Goal: Transaction & Acquisition: Purchase product/service

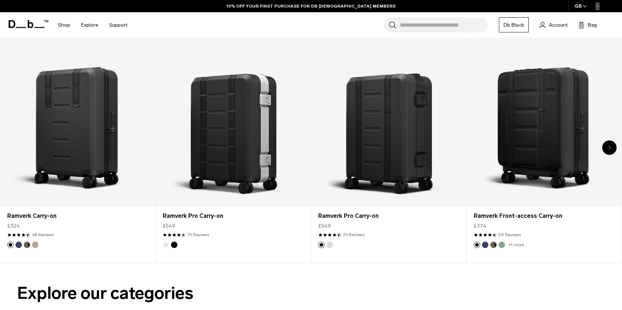
scroll to position [349, 0]
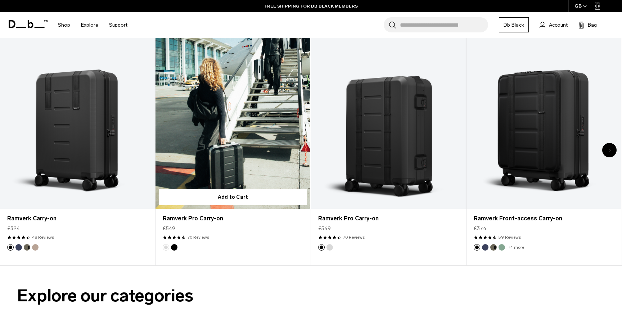
click at [232, 121] on link "Ramverk Pro Carry-on" at bounding box center [233, 123] width 155 height 172
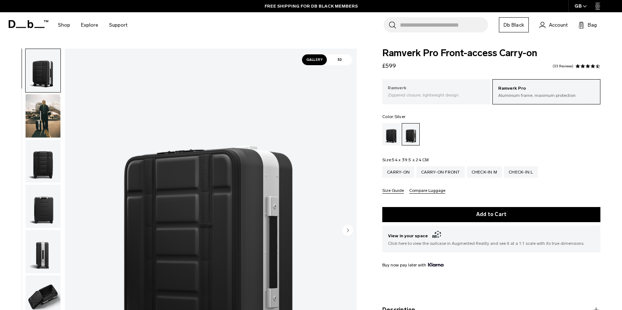
click at [469, 94] on p "Zippered closure, lightweight design." at bounding box center [436, 95] width 97 height 6
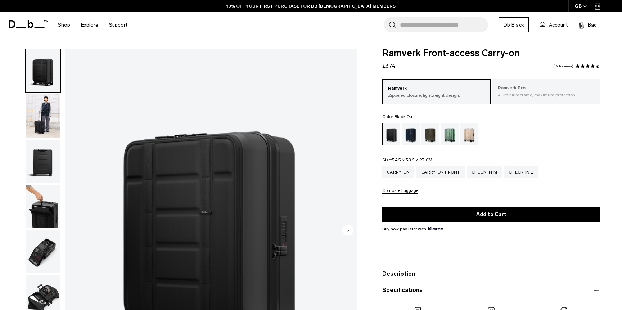
click at [510, 96] on p "Aluminium frame, maximum protection." at bounding box center [546, 95] width 97 height 6
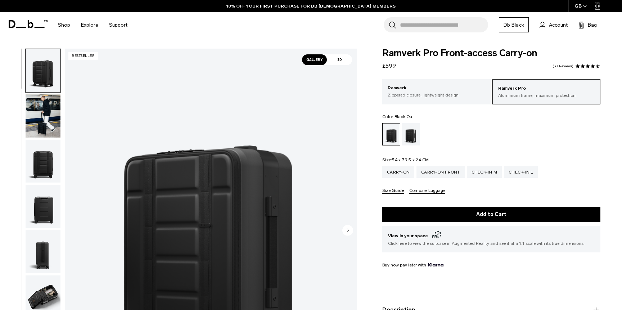
click at [494, 55] on span "Ramverk Pro Front-access Carry-on" at bounding box center [492, 53] width 218 height 9
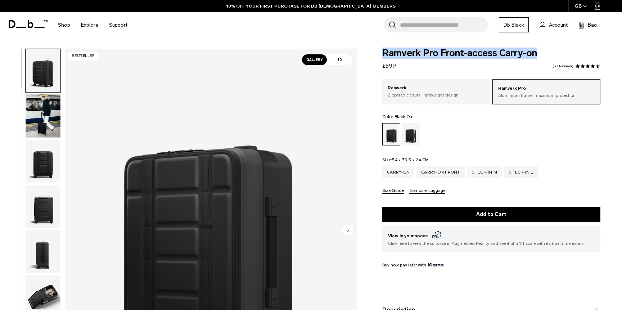
click at [494, 55] on span "Ramverk Pro Front-access Carry-on" at bounding box center [492, 53] width 218 height 9
copy div "Ramverk Pro Front-access Carry-on"
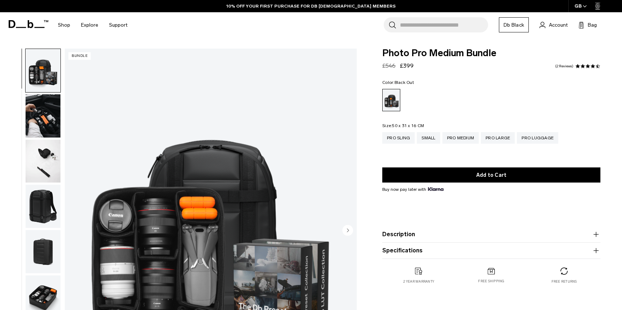
click at [49, 158] on img "button" at bounding box center [43, 161] width 35 height 43
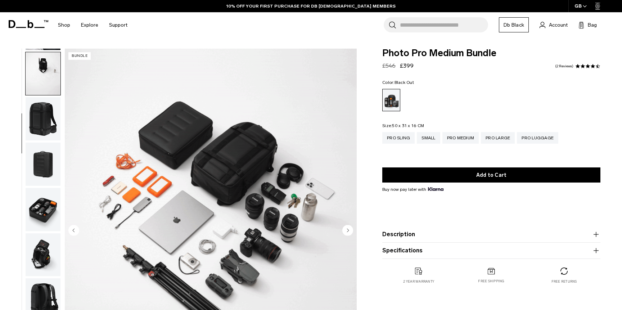
scroll to position [91, 0]
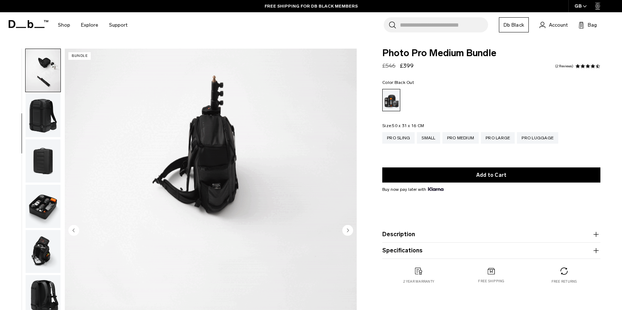
click at [38, 193] on img "button" at bounding box center [43, 206] width 35 height 43
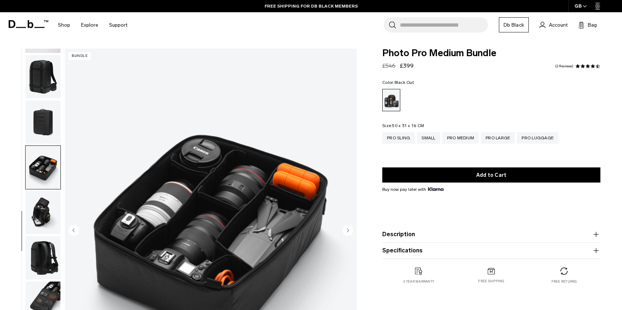
scroll to position [132, 0]
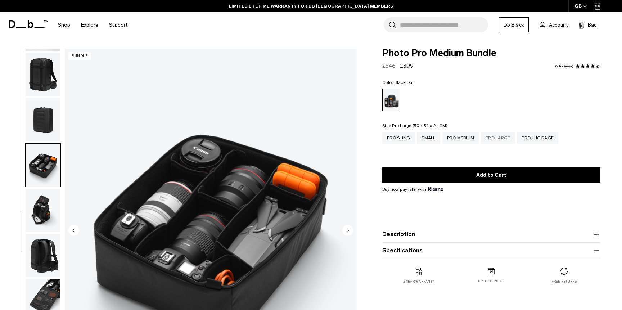
click at [495, 140] on div "Pro Large" at bounding box center [498, 138] width 34 height 12
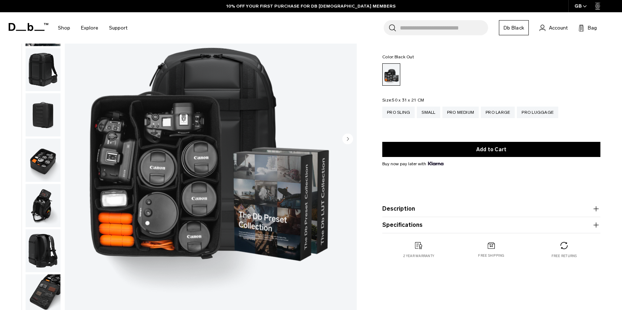
scroll to position [90, 0]
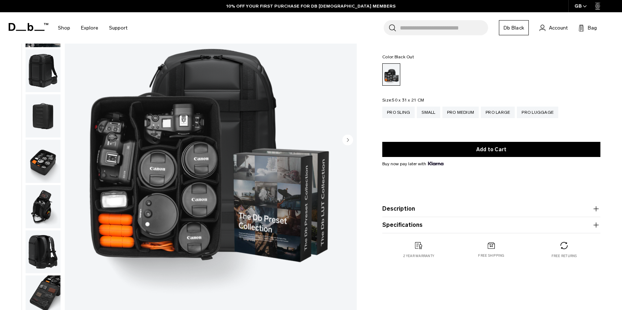
click at [48, 73] on img "button" at bounding box center [43, 70] width 35 height 43
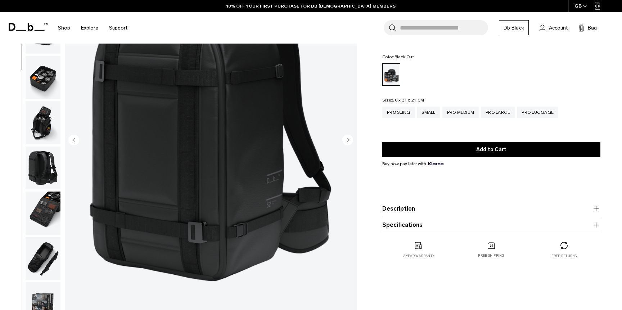
scroll to position [87, 0]
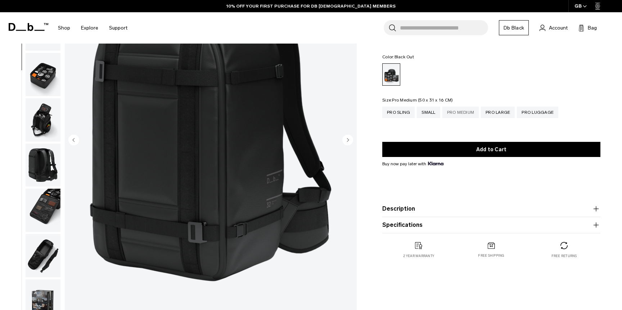
click at [459, 117] on div "Pro Medium" at bounding box center [461, 113] width 37 height 12
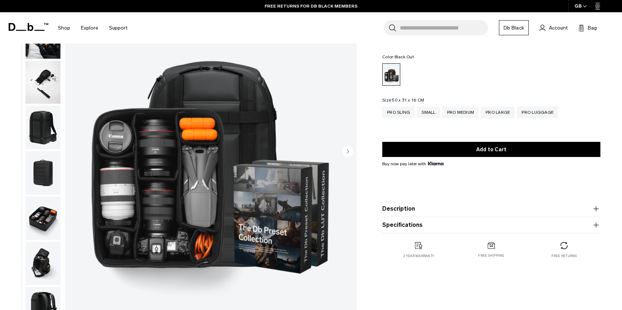
scroll to position [87, 0]
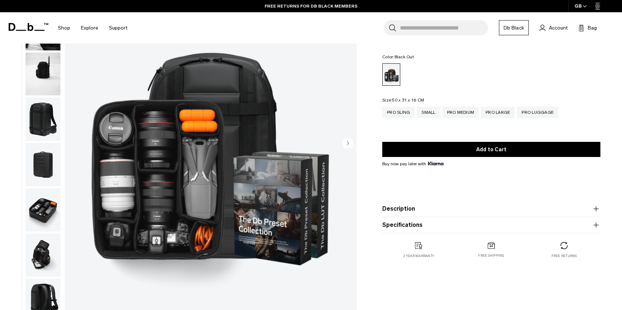
click at [29, 137] on img "button" at bounding box center [43, 119] width 35 height 43
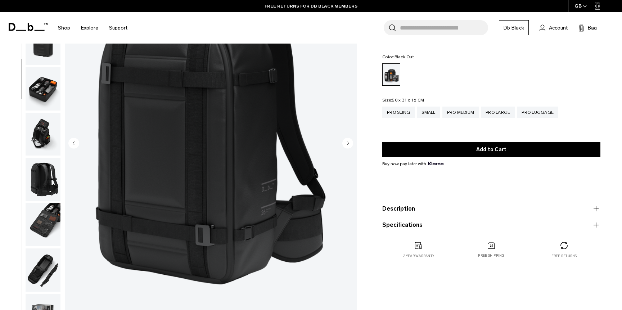
scroll to position [132, 0]
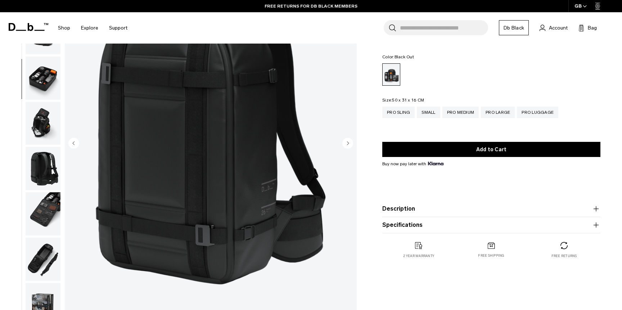
click at [35, 127] on img "button" at bounding box center [43, 123] width 35 height 43
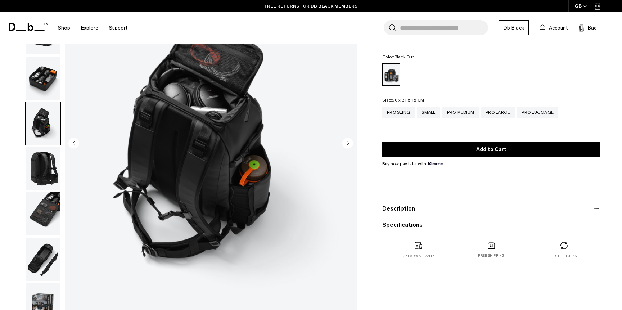
click at [41, 151] on img "button" at bounding box center [43, 168] width 35 height 43
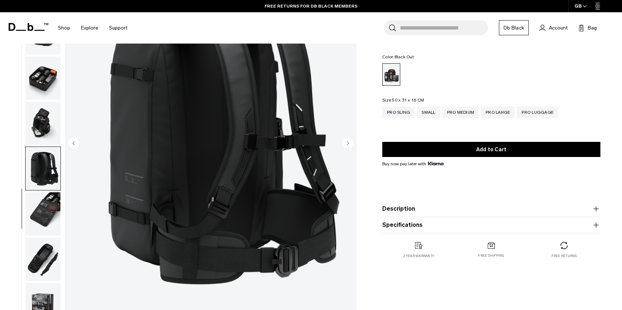
click at [45, 174] on img "button" at bounding box center [43, 168] width 35 height 43
